Goal: Task Accomplishment & Management: Manage account settings

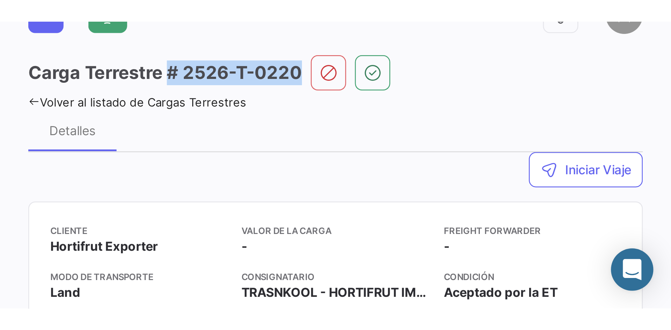
scroll to position [21, 0]
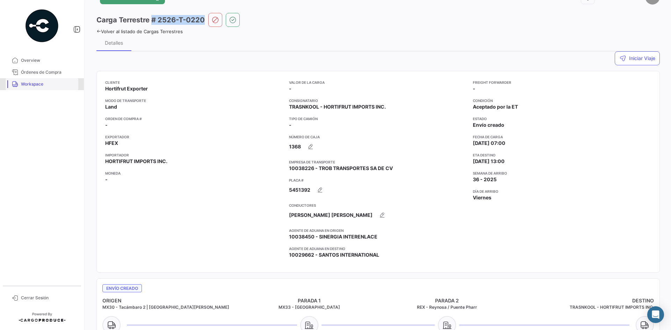
click at [26, 87] on span "Workspace" at bounding box center [48, 84] width 55 height 6
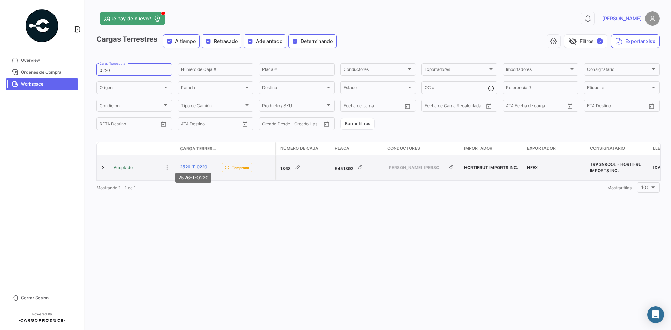
click at [196, 165] on link "2526-T-0220" at bounding box center [193, 167] width 27 height 6
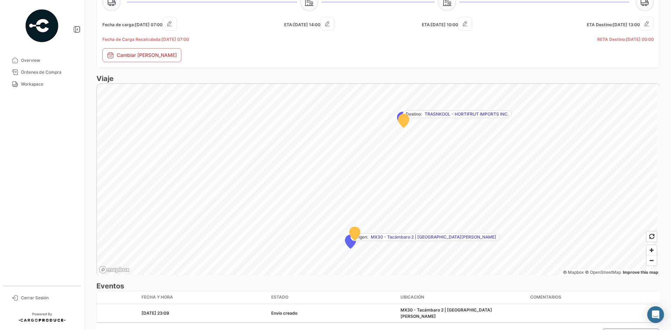
scroll to position [377, 0]
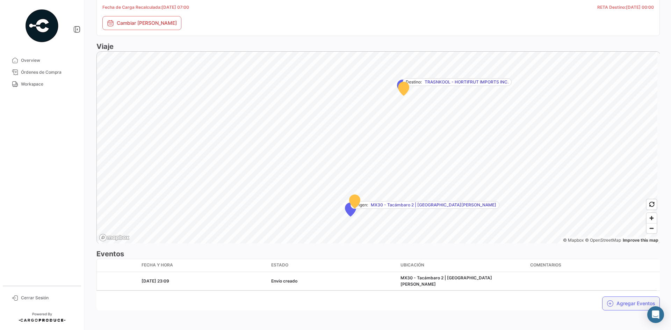
click at [537, 255] on button "Agregar Eventos" at bounding box center [632, 304] width 58 height 14
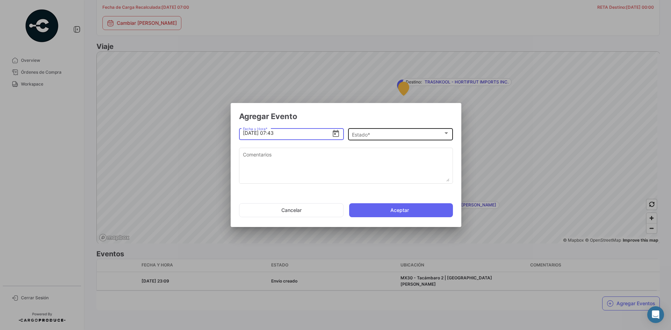
click at [385, 135] on div "Estado *" at bounding box center [397, 135] width 91 height 6
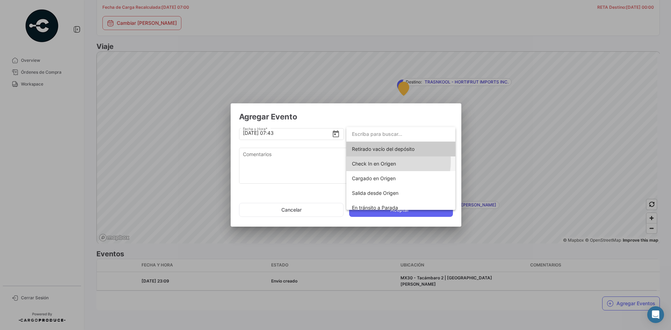
click at [385, 162] on span "Check In en Origen" at bounding box center [374, 164] width 44 height 6
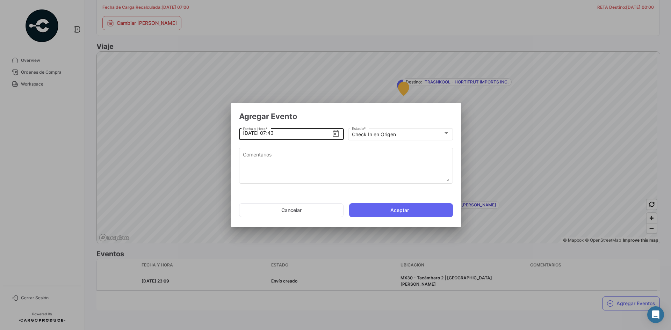
click at [271, 134] on input "[DATE] 07:43" at bounding box center [287, 133] width 89 height 24
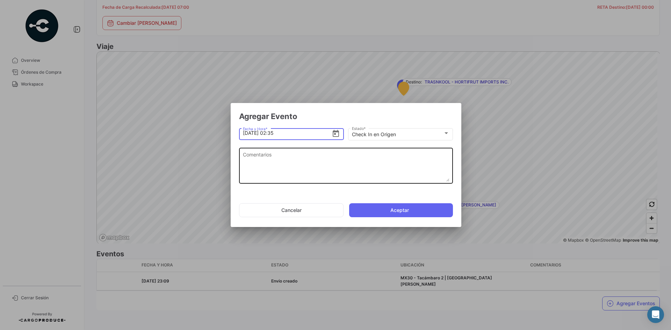
type input "[DATE] 02:35"
click at [294, 170] on textarea "Comentarios" at bounding box center [346, 166] width 207 height 31
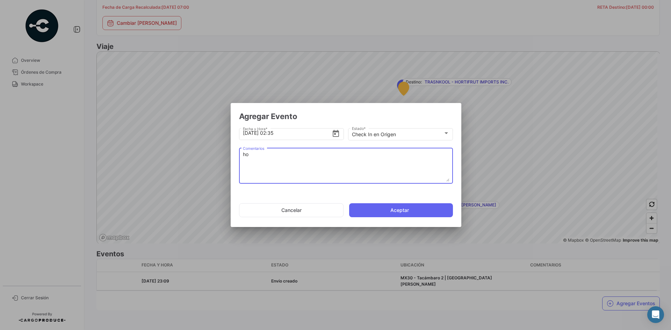
type textarea "h"
type textarea "Hora en la que la unidad llega al cooler de carga"
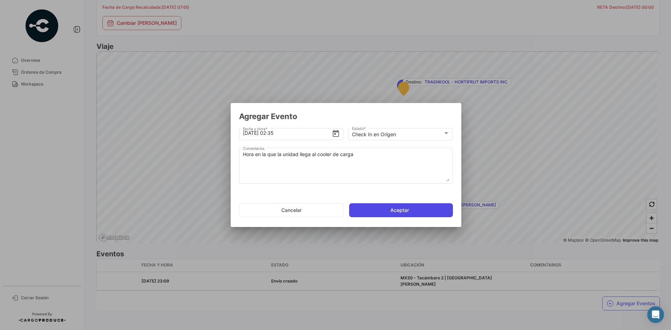
click at [374, 214] on button "Aceptar" at bounding box center [401, 211] width 104 height 14
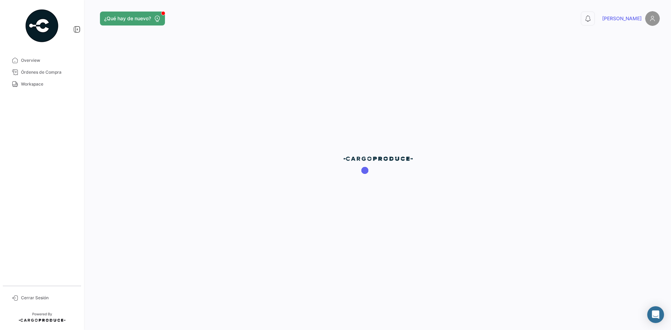
scroll to position [0, 0]
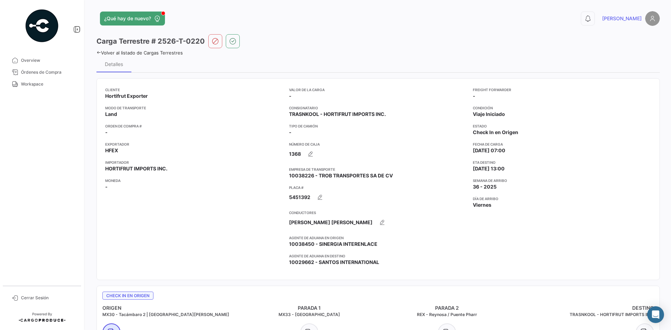
drag, startPoint x: 205, startPoint y: 42, endPoint x: 153, endPoint y: 42, distance: 52.1
click at [153, 42] on div "Carga Terrestre # 2526-T-0220" at bounding box center [379, 41] width 564 height 14
copy h3 "# 2526-T-0220"
click at [38, 83] on span "Workspace" at bounding box center [48, 84] width 55 height 6
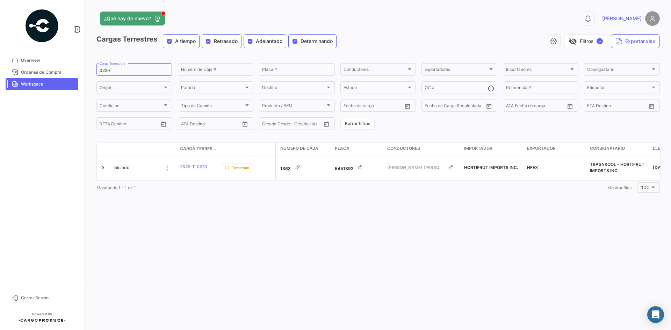
click at [45, 86] on span "Workspace" at bounding box center [48, 84] width 55 height 6
click at [45, 74] on span "Órdenes de Compra" at bounding box center [48, 72] width 55 height 6
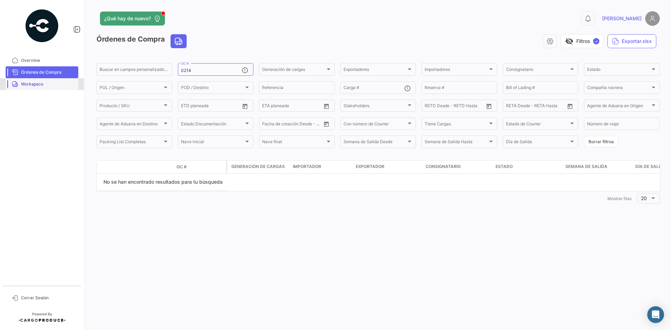
click at [38, 80] on link "Workspace" at bounding box center [42, 84] width 73 height 12
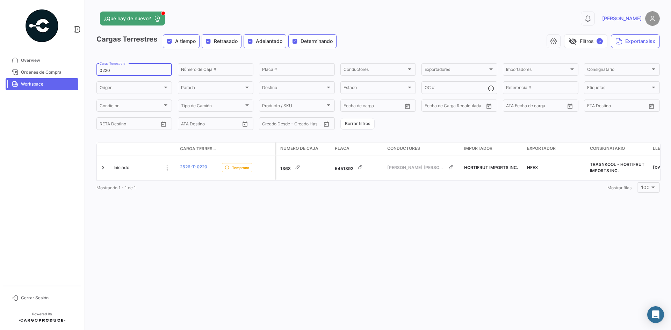
drag, startPoint x: 114, startPoint y: 71, endPoint x: 87, endPoint y: 76, distance: 27.7
click at [87, 76] on div "¿Qué hay de nuevo? 0 [PERSON_NAME] Terrestres A tiempo Retrasado Adelantado Det…" at bounding box center [378, 165] width 586 height 330
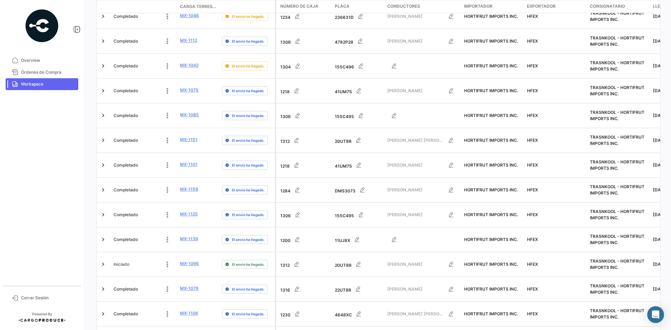
scroll to position [2183, 0]
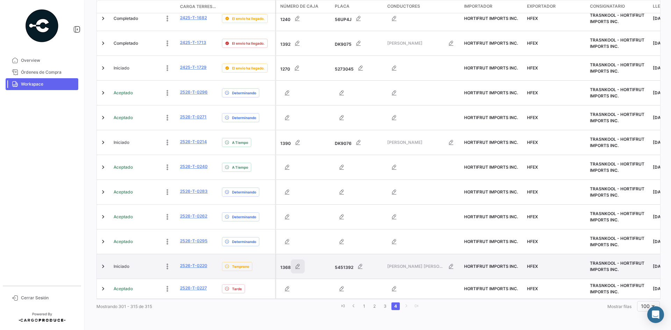
scroll to position [195, 0]
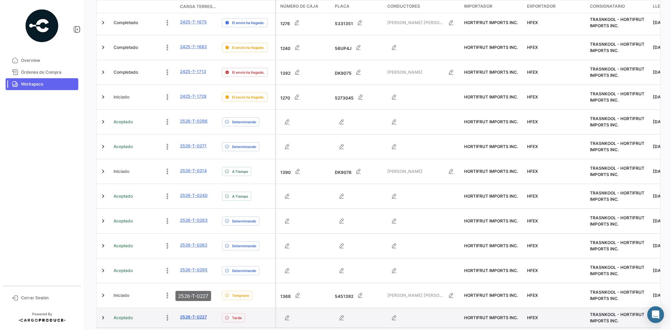
click at [197, 255] on link "2526-T-0227" at bounding box center [193, 317] width 27 height 6
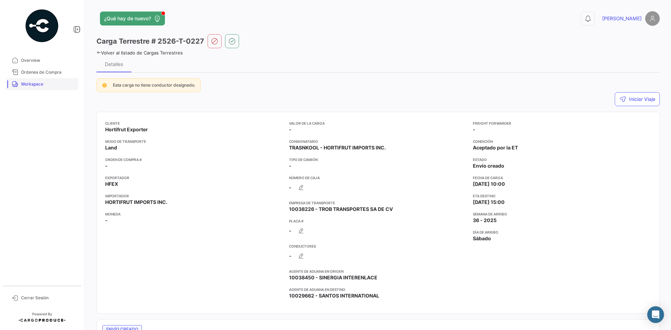
click at [37, 87] on span "Workspace" at bounding box center [48, 84] width 55 height 6
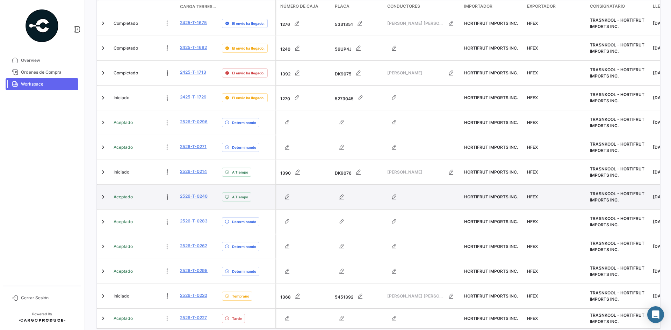
scroll to position [195, 0]
click at [104, 193] on link at bounding box center [103, 196] width 7 height 7
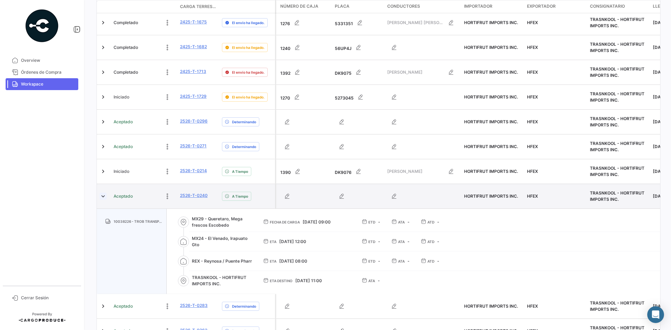
click at [104, 193] on link at bounding box center [103, 196] width 7 height 7
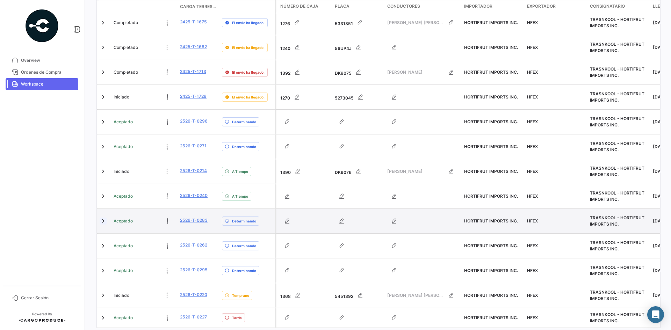
click at [102, 218] on link at bounding box center [103, 221] width 7 height 7
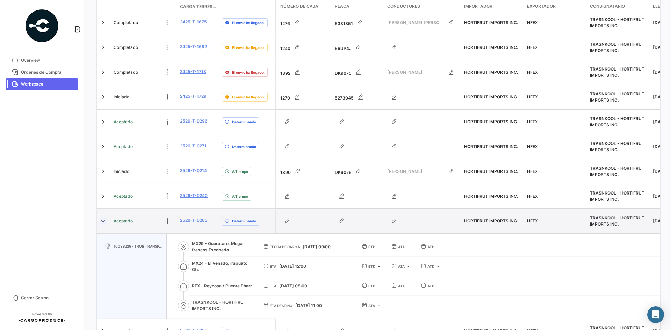
click at [102, 218] on link at bounding box center [103, 221] width 7 height 7
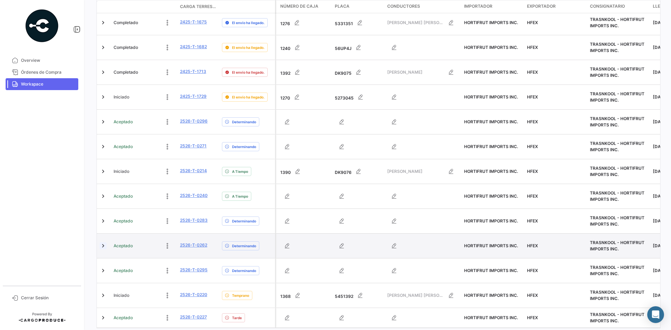
click at [104, 243] on link at bounding box center [103, 246] width 7 height 7
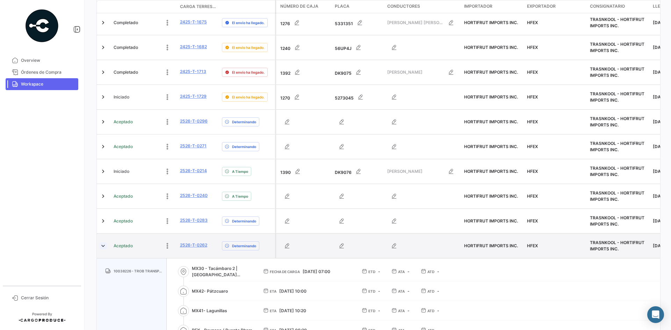
click at [104, 243] on link at bounding box center [103, 246] width 7 height 7
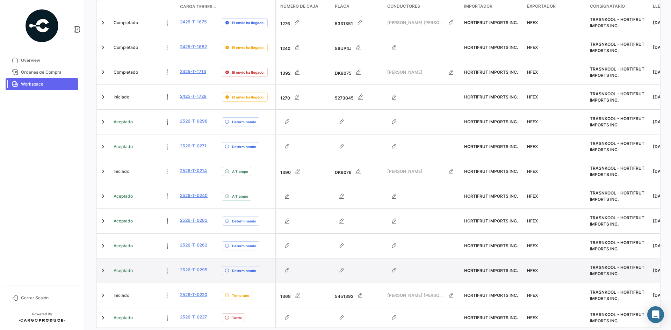
click at [103, 255] on div at bounding box center [104, 271] width 8 height 19
click at [103, 255] on link at bounding box center [103, 271] width 7 height 7
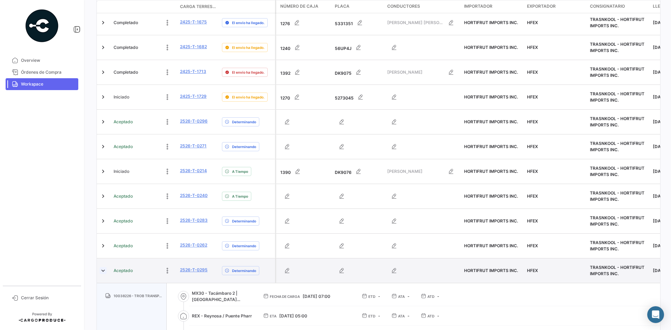
click at [103, 255] on link at bounding box center [103, 271] width 7 height 7
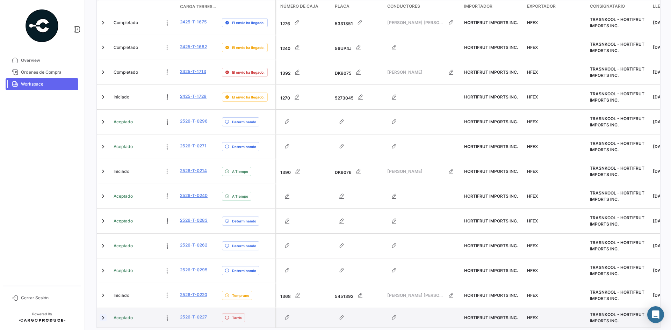
click at [102, 255] on link at bounding box center [103, 318] width 7 height 7
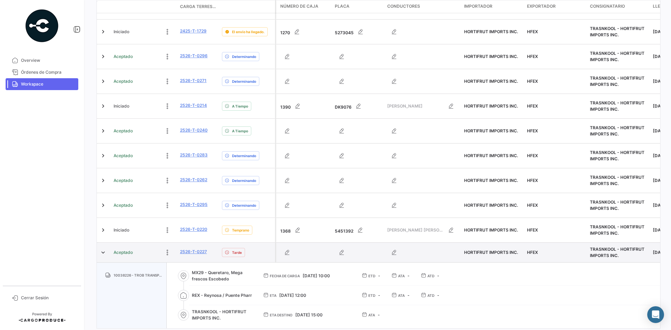
scroll to position [261, 0]
click at [196, 249] on link "2526-T-0227" at bounding box center [193, 252] width 27 height 6
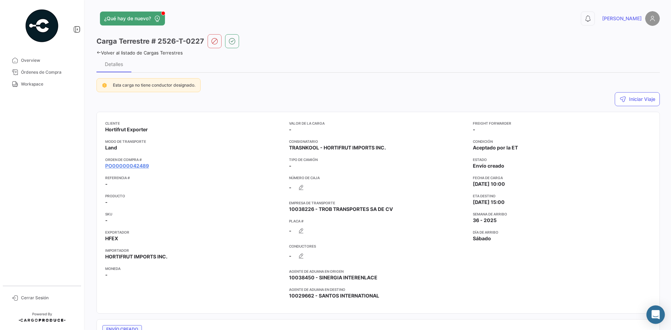
click at [537, 255] on icon "Abrir Intercom Messenger" at bounding box center [656, 315] width 8 height 9
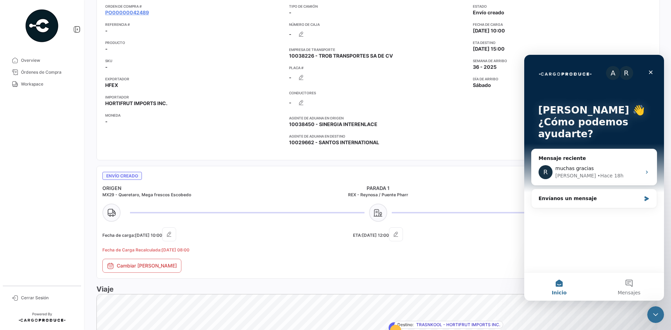
scroll to position [70, 0]
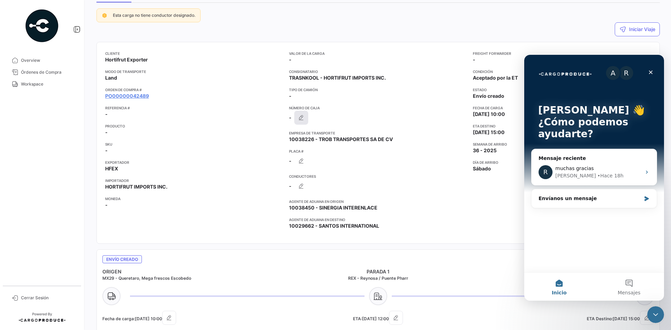
click at [296, 118] on button "button" at bounding box center [301, 118] width 14 height 14
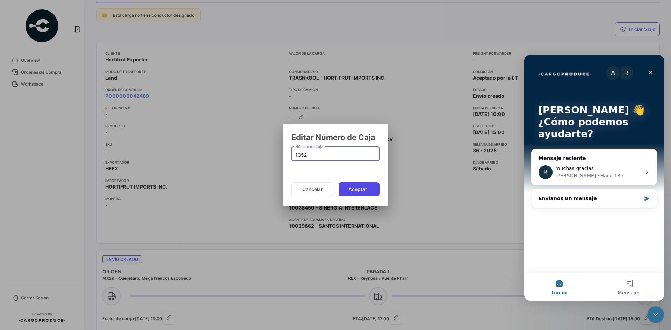
type input "1352"
click at [351, 191] on button "Aceptar" at bounding box center [359, 190] width 41 height 14
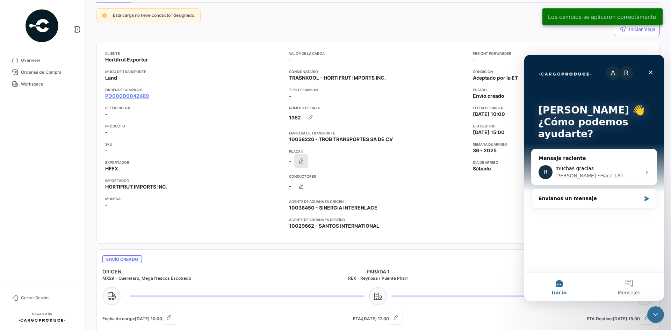
click at [302, 159] on icon "button" at bounding box center [301, 161] width 7 height 7
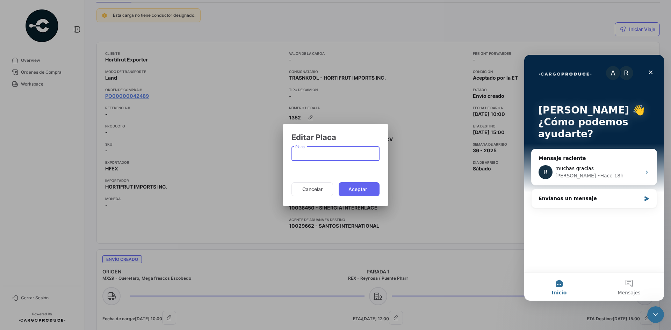
paste input "5369429"
type input "5369429"
click at [358, 193] on button "Aceptar" at bounding box center [359, 190] width 41 height 14
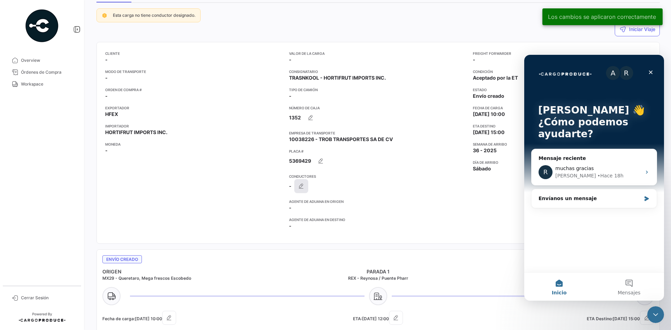
click at [302, 188] on icon "button" at bounding box center [301, 186] width 7 height 7
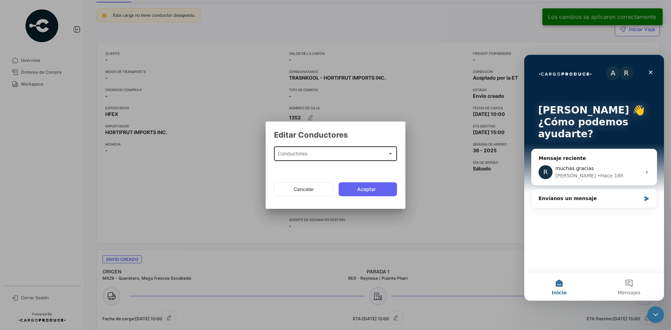
click at [307, 152] on span "Conductores" at bounding box center [332, 155] width 109 height 6
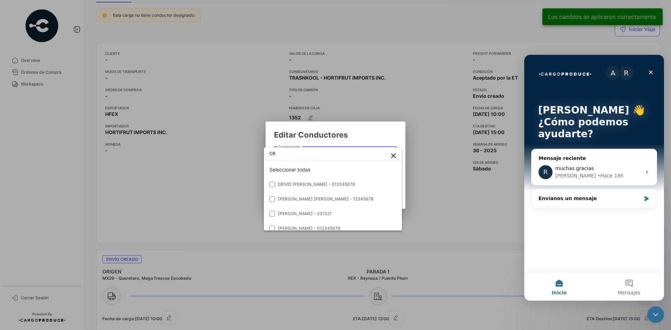
type input "C"
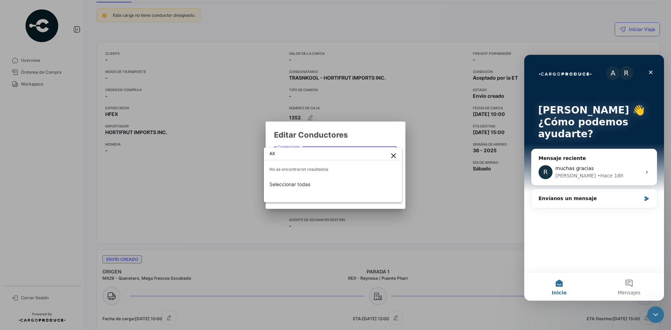
type input "AX"
click at [537, 255] on button "Mensajes" at bounding box center [630, 287] width 70 height 28
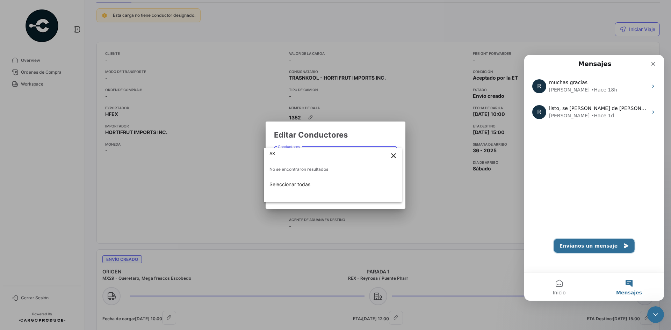
click at [537, 245] on button "Envíanos un mensaje" at bounding box center [594, 246] width 81 height 14
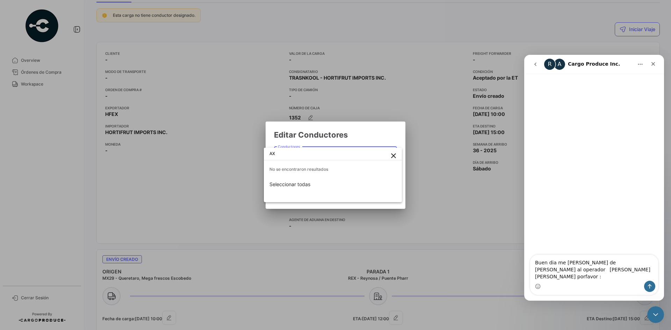
type textarea "Buen dia me [PERSON_NAME] de [PERSON_NAME] al operador [PERSON_NAME] [PERSON_NA…"
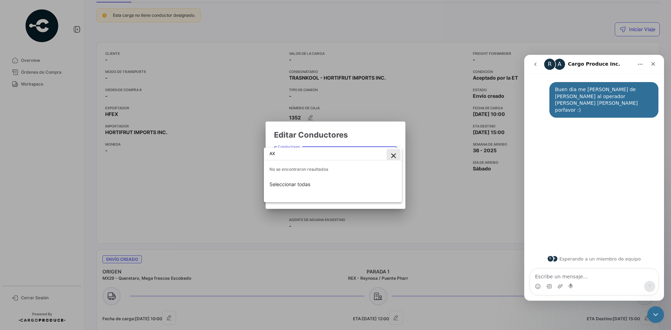
click at [395, 157] on mat-icon "close" at bounding box center [394, 156] width 8 height 8
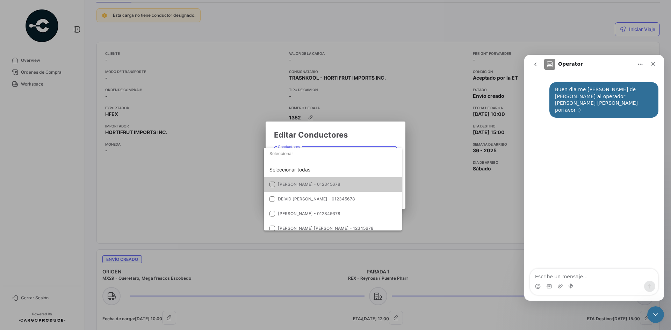
click at [396, 128] on div at bounding box center [335, 165] width 671 height 330
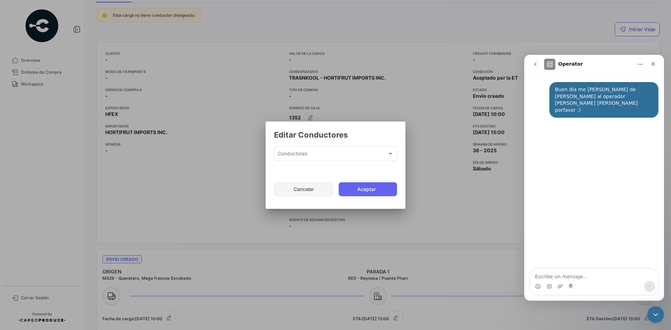
click at [297, 193] on button "Cancelar" at bounding box center [303, 190] width 59 height 14
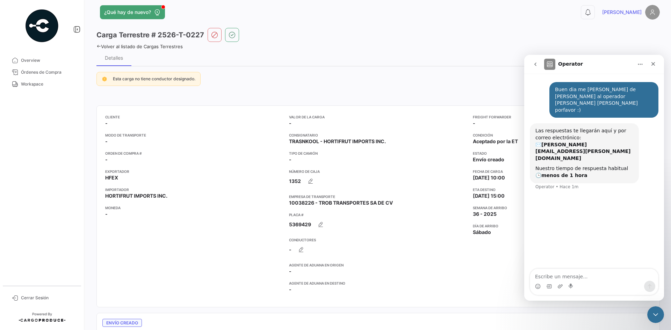
scroll to position [0, 0]
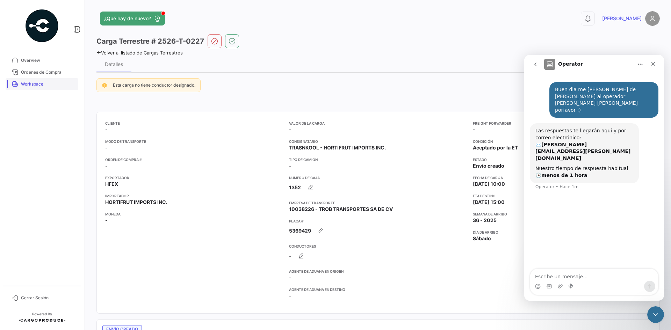
click at [46, 81] on span "Workspace" at bounding box center [48, 84] width 55 height 6
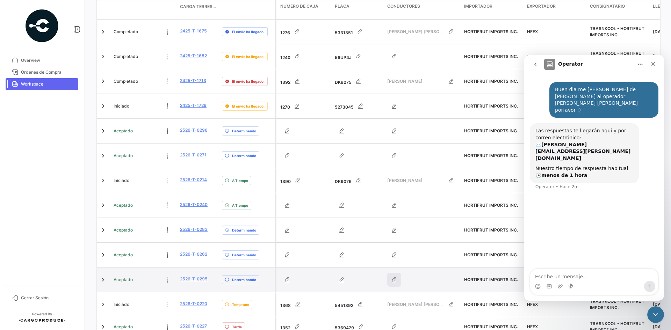
scroll to position [195, 0]
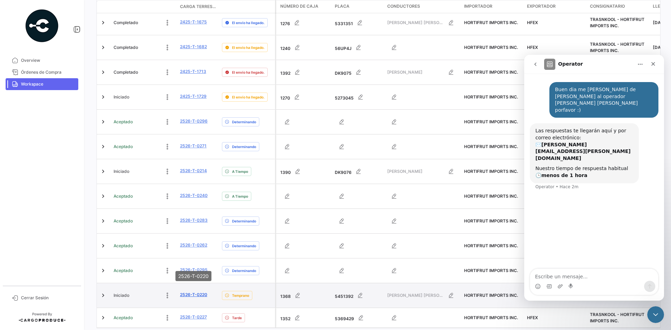
drag, startPoint x: 210, startPoint y: 266, endPoint x: 196, endPoint y: 265, distance: 14.0
click at [196, 255] on div "2526-T-0220" at bounding box center [198, 296] width 36 height 8
copy link "0220"
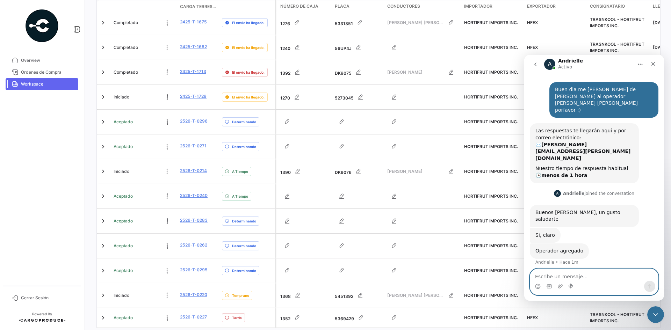
click at [537, 255] on textarea "Escribe un mensaje..." at bounding box center [595, 275] width 128 height 12
type textarea "muchas gracias"
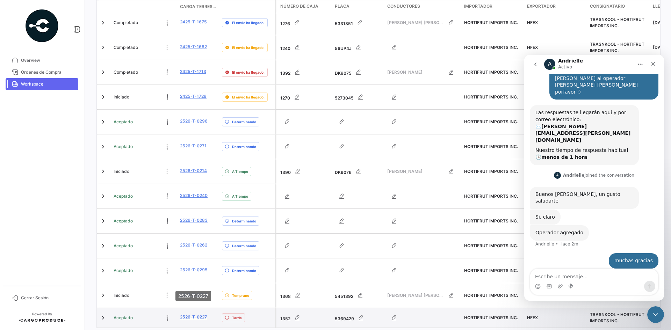
click at [196, 255] on link "2526-T-0227" at bounding box center [193, 317] width 27 height 6
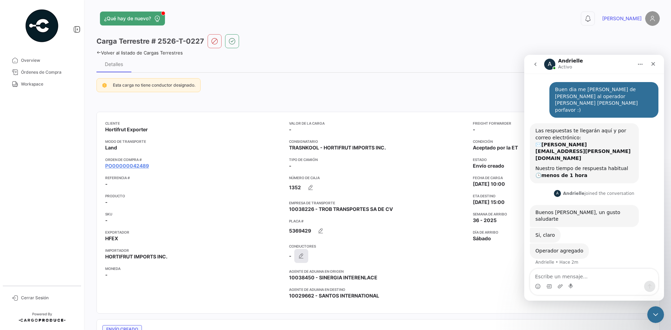
click at [299, 255] on icon "button" at bounding box center [301, 256] width 7 height 7
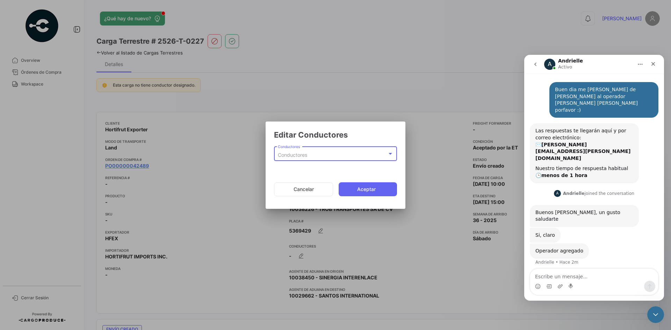
click at [298, 157] on span "Conductores" at bounding box center [292, 155] width 29 height 6
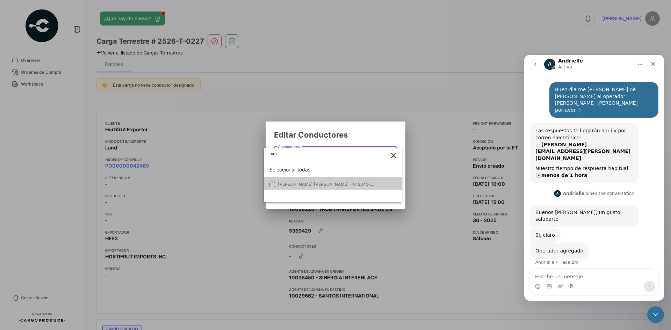
type input "axe"
click at [311, 181] on mat-option "[PERSON_NAME] [PERSON_NAME] - 012345789" at bounding box center [333, 184] width 138 height 15
click at [359, 135] on div at bounding box center [335, 165] width 671 height 330
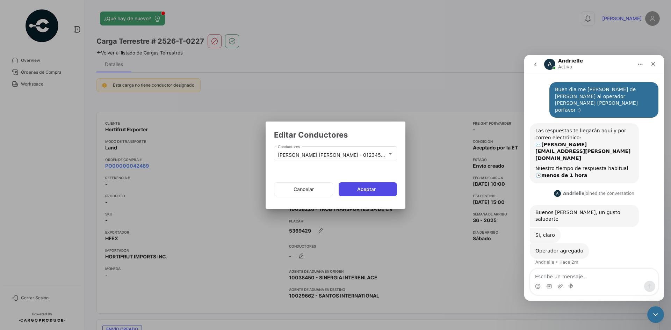
click at [372, 189] on button "Aceptar" at bounding box center [368, 190] width 58 height 14
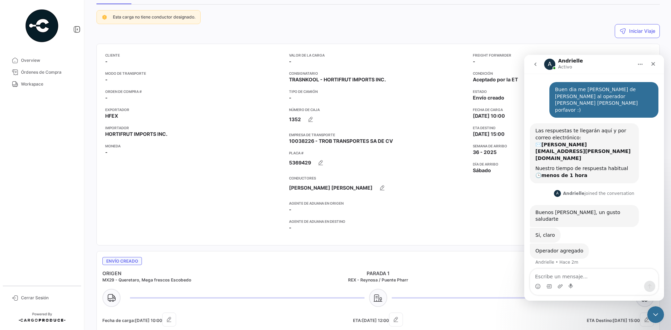
scroll to position [70, 0]
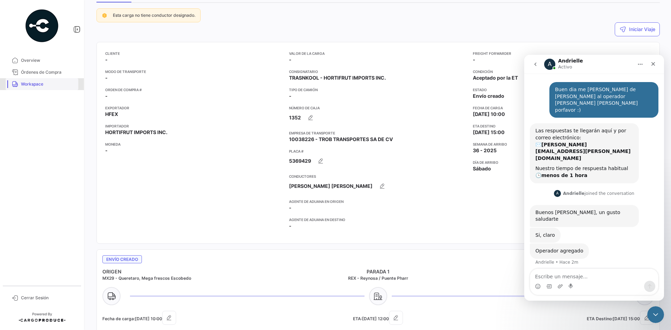
click at [49, 83] on span "Workspace" at bounding box center [48, 84] width 55 height 6
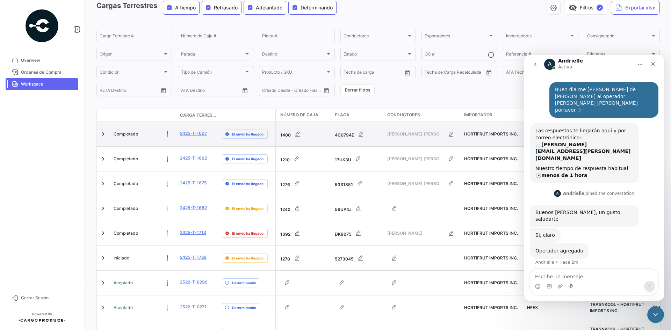
scroll to position [195, 0]
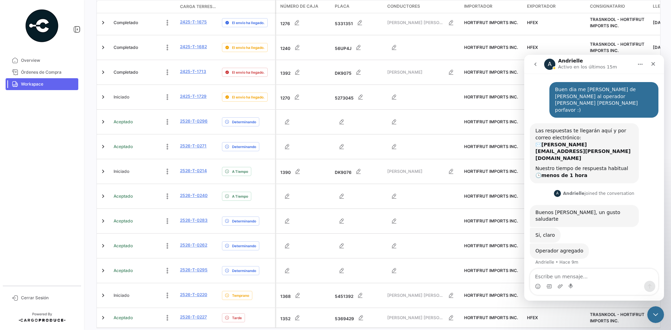
drag, startPoint x: 209, startPoint y: 282, endPoint x: 176, endPoint y: 286, distance: 34.2
click at [176, 255] on div "Aceptado 2526-T-0227 Tarde" at bounding box center [186, 318] width 178 height 20
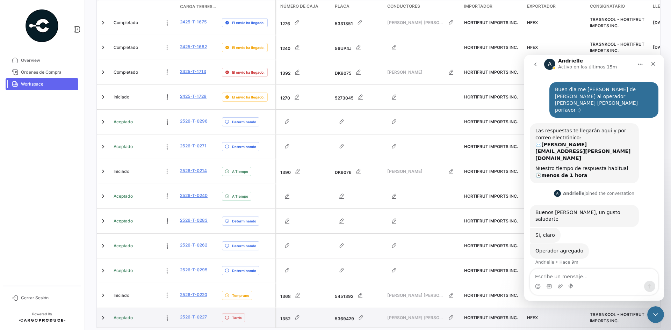
click at [176, 255] on datatable-body-cell "Aceptado" at bounding box center [144, 318] width 66 height 20
drag, startPoint x: 210, startPoint y: 284, endPoint x: 180, endPoint y: 283, distance: 30.1
click at [180, 255] on datatable-body-cell "2526-T-0227" at bounding box center [198, 318] width 42 height 20
copy link "2526-T-0227"
